Goal: Find specific page/section: Find specific page/section

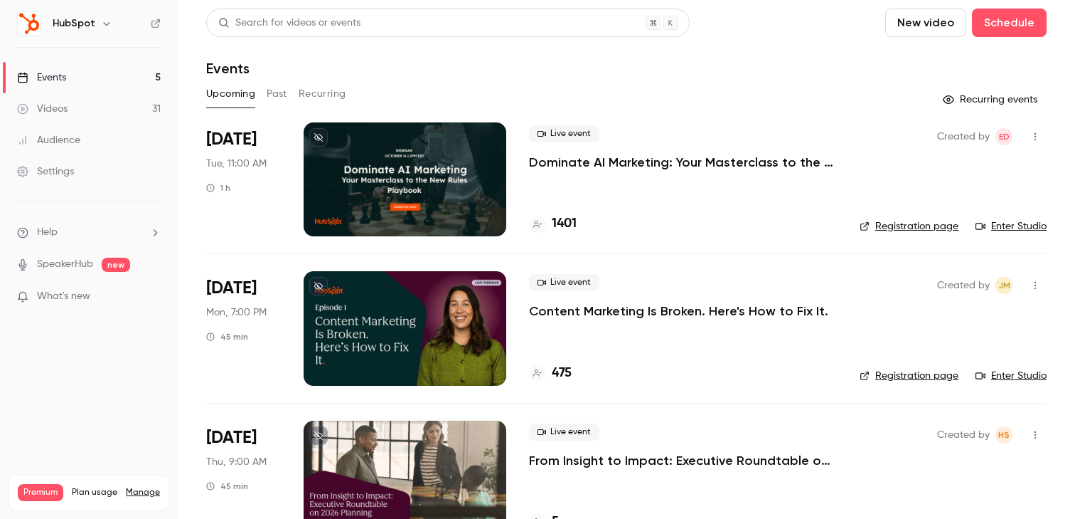
click at [1027, 223] on link "Enter Studio" at bounding box center [1011, 226] width 71 height 14
click at [1011, 232] on link "Enter Studio" at bounding box center [1011, 226] width 71 height 14
